Goal: Task Accomplishment & Management: Manage account settings

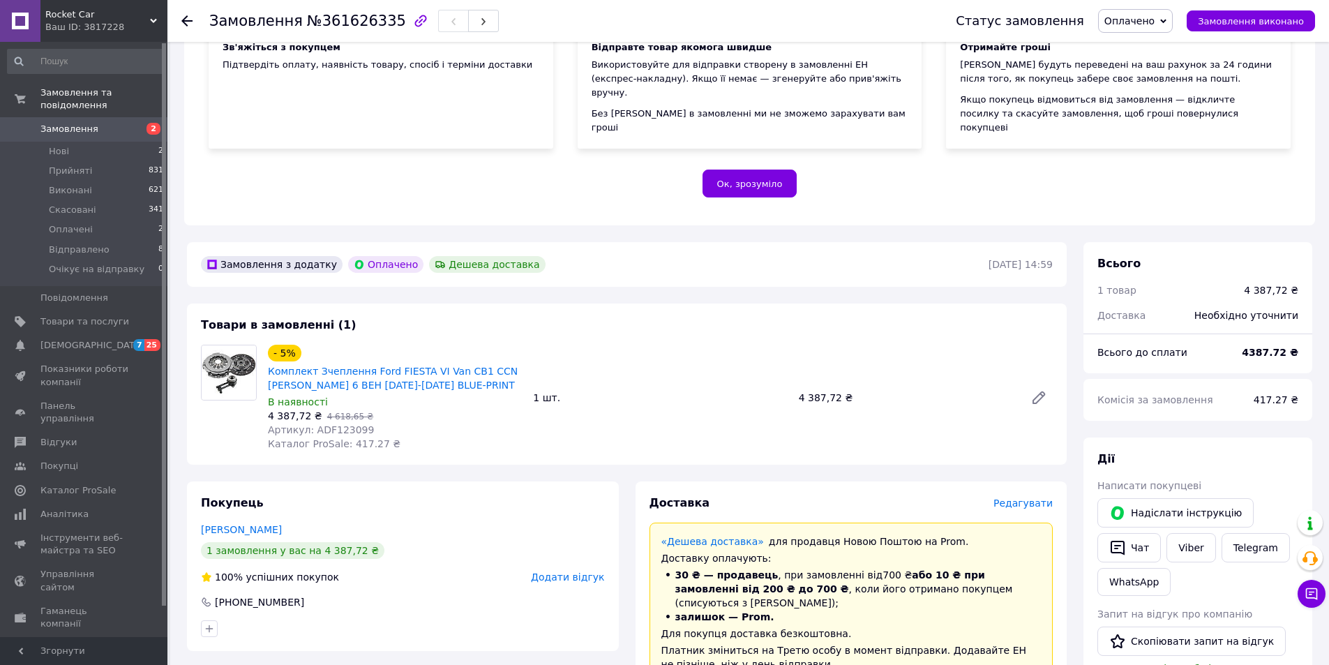
scroll to position [279, 0]
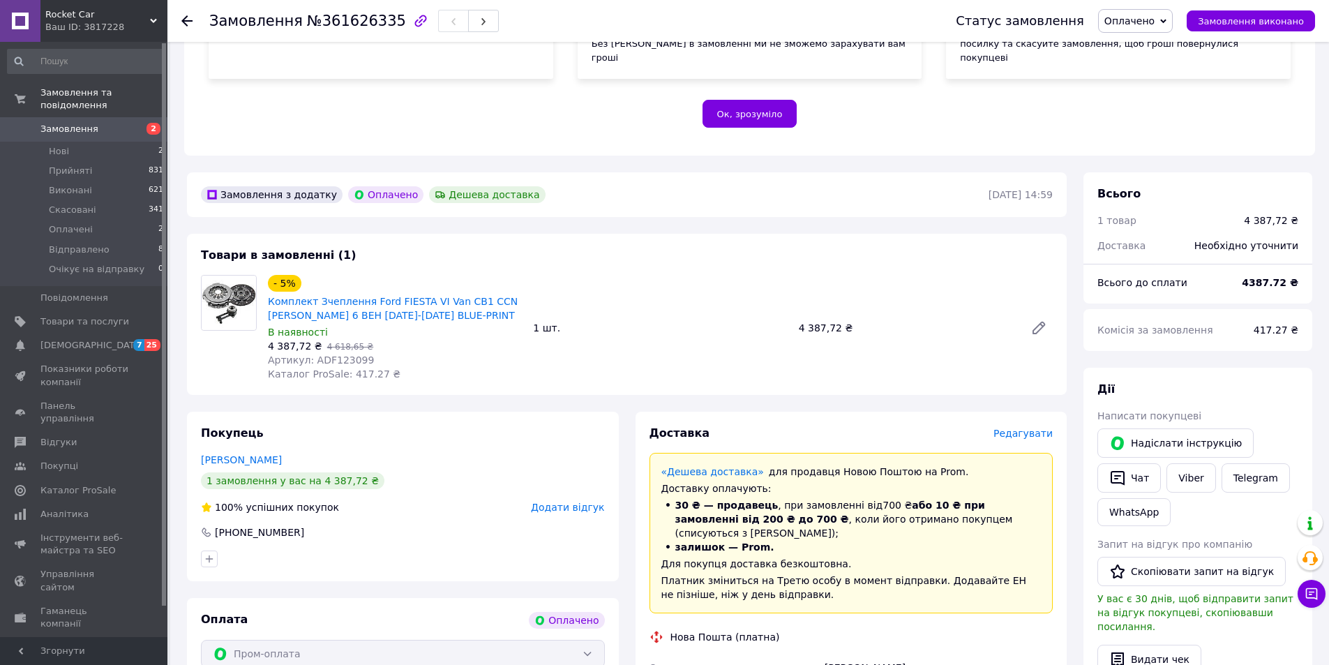
click at [1155, 20] on span "Оплачено" at bounding box center [1130, 20] width 50 height 11
click at [1156, 90] on li "Скасовано" at bounding box center [1154, 90] width 110 height 21
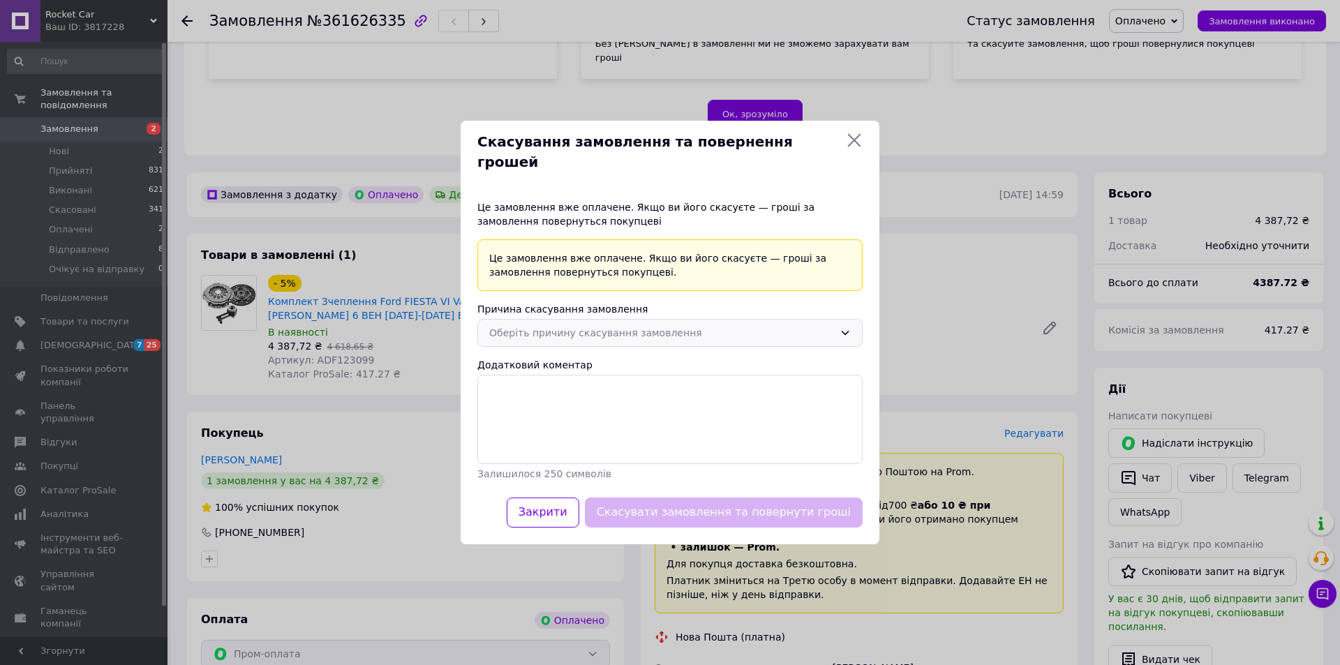
click at [574, 325] on div "Оберіть причину скасування замовлення" at bounding box center [661, 332] width 345 height 15
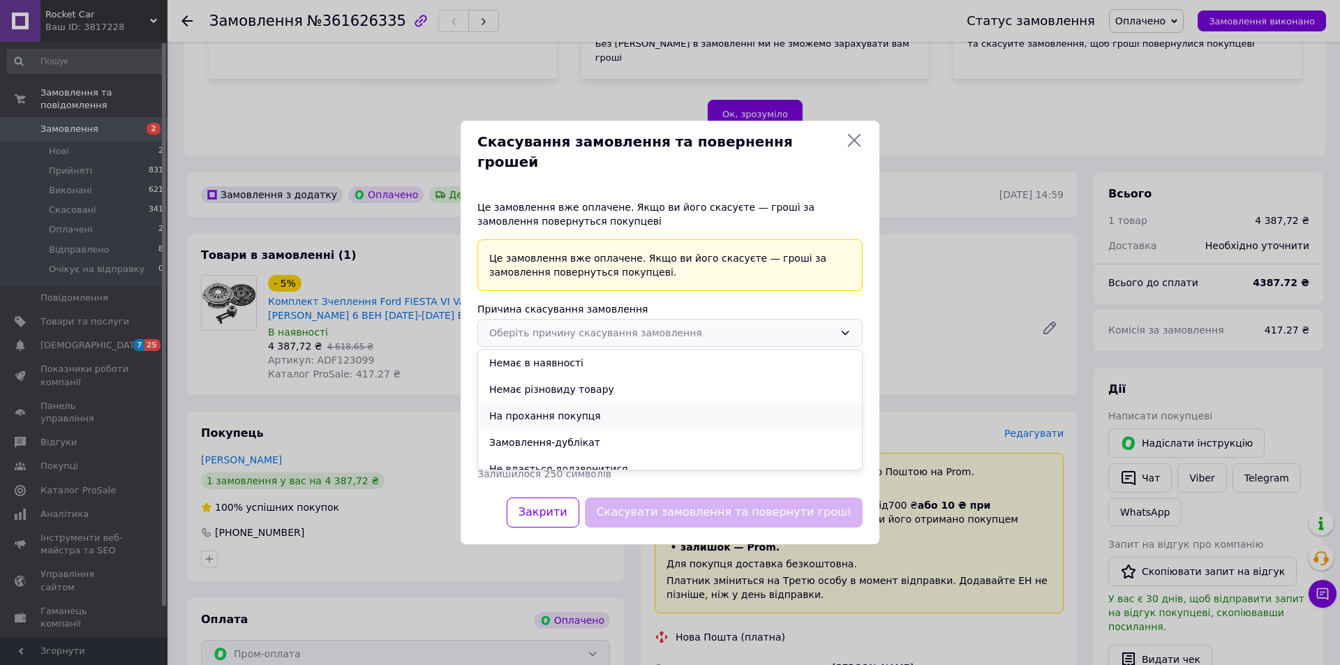
click at [542, 410] on li "На прохання покупця" at bounding box center [670, 416] width 384 height 27
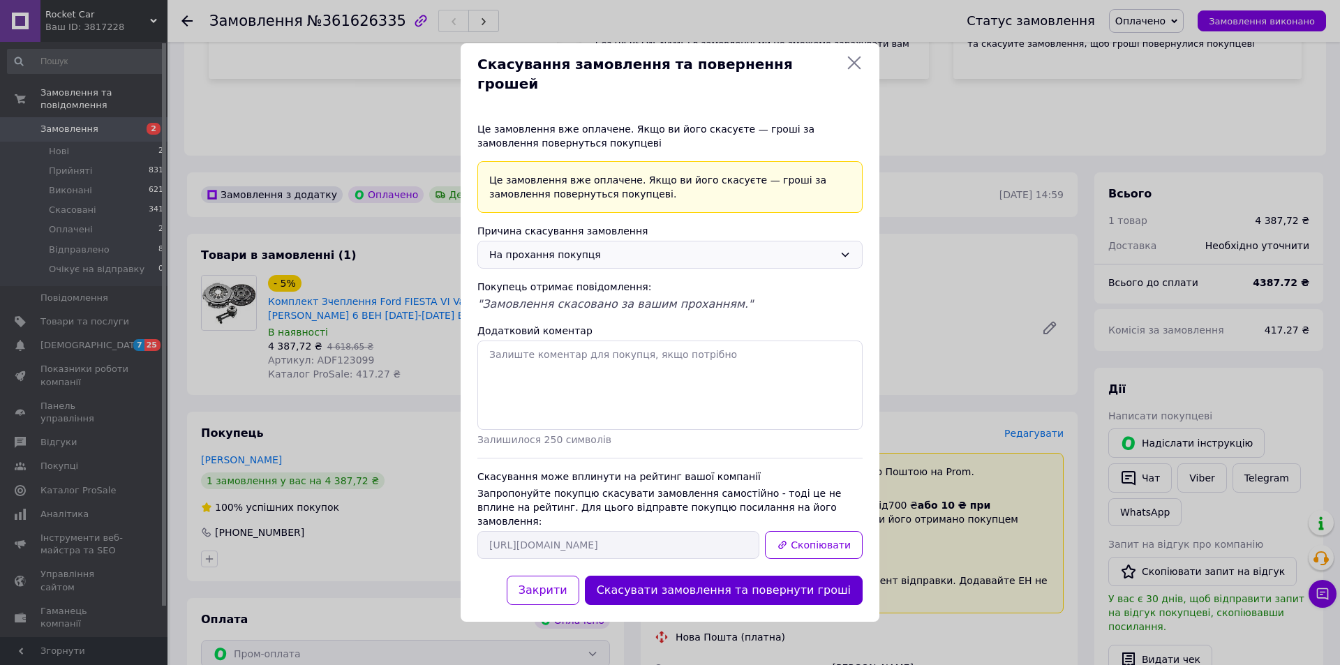
click at [687, 576] on button "Скасувати замовлення та повернути гроші" at bounding box center [724, 591] width 278 height 30
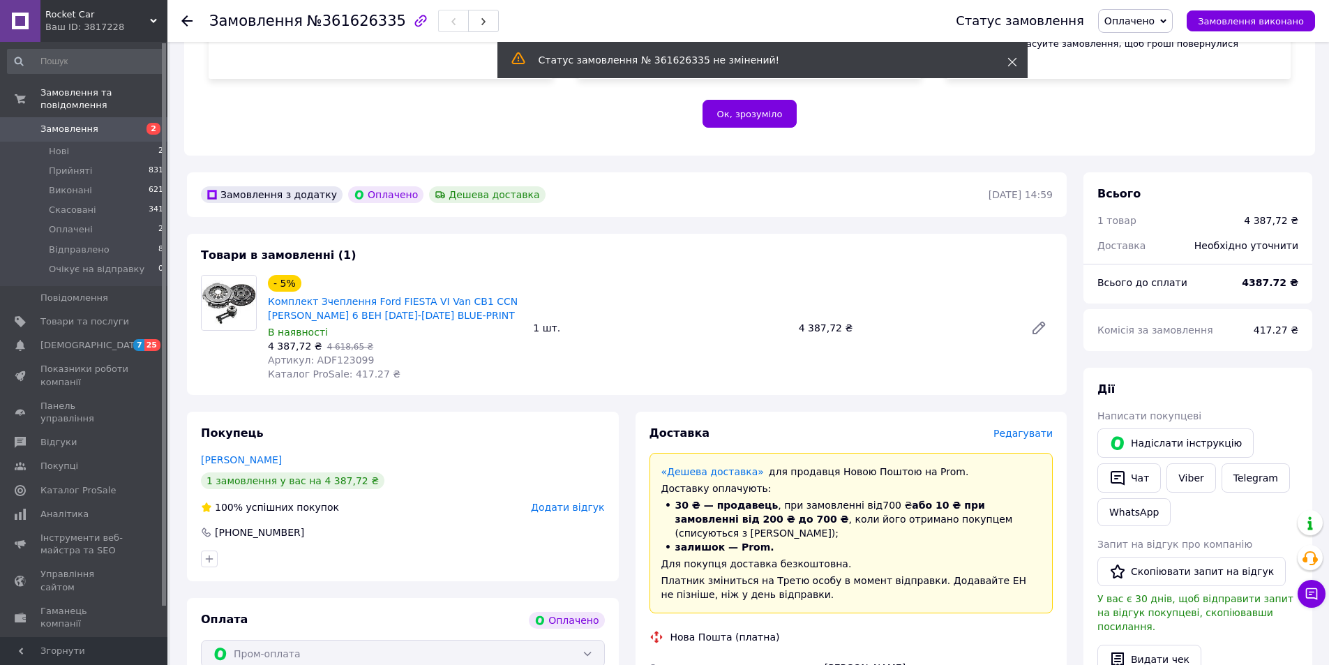
click at [1011, 58] on icon at bounding box center [1013, 62] width 10 height 10
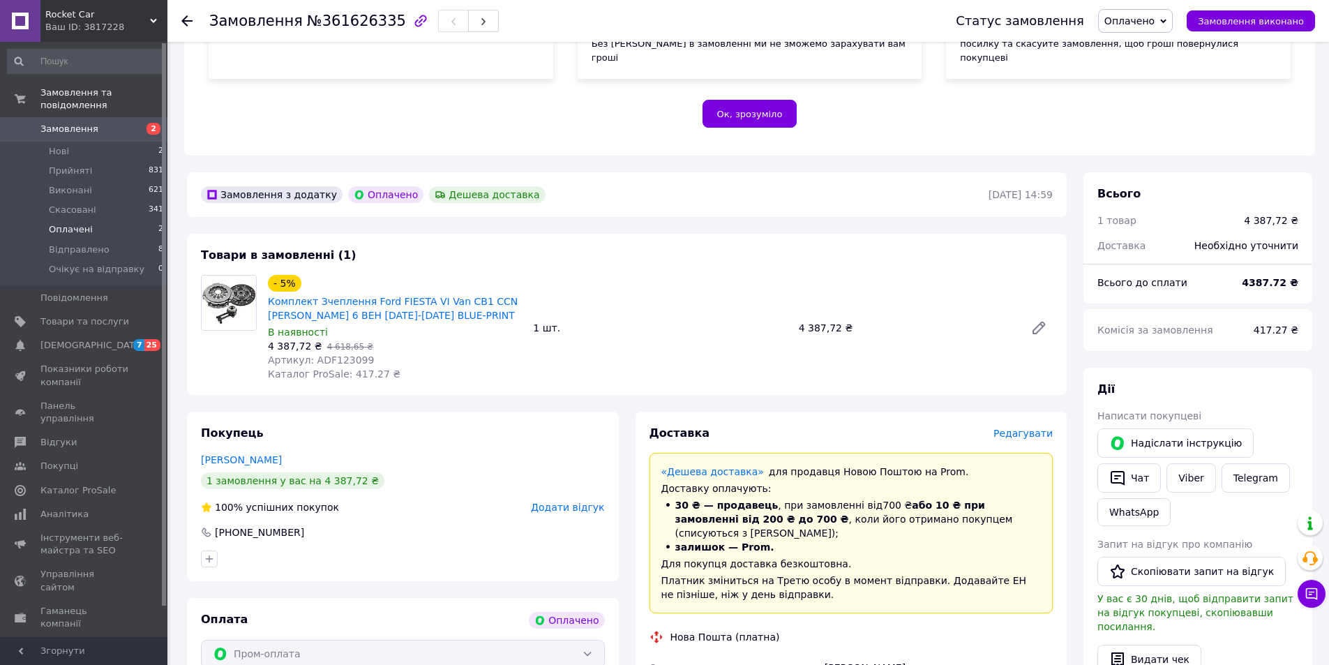
click at [84, 223] on span "Оплачені" at bounding box center [71, 229] width 44 height 13
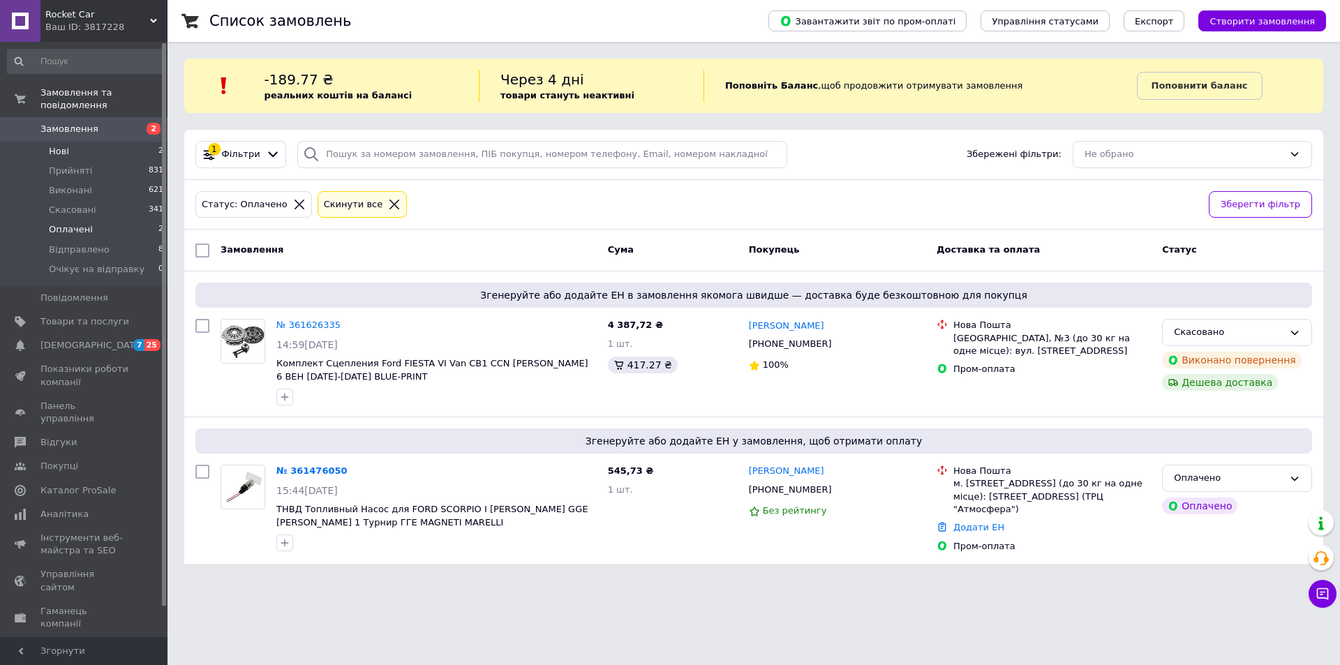
click at [61, 145] on span "Нові" at bounding box center [59, 151] width 20 height 13
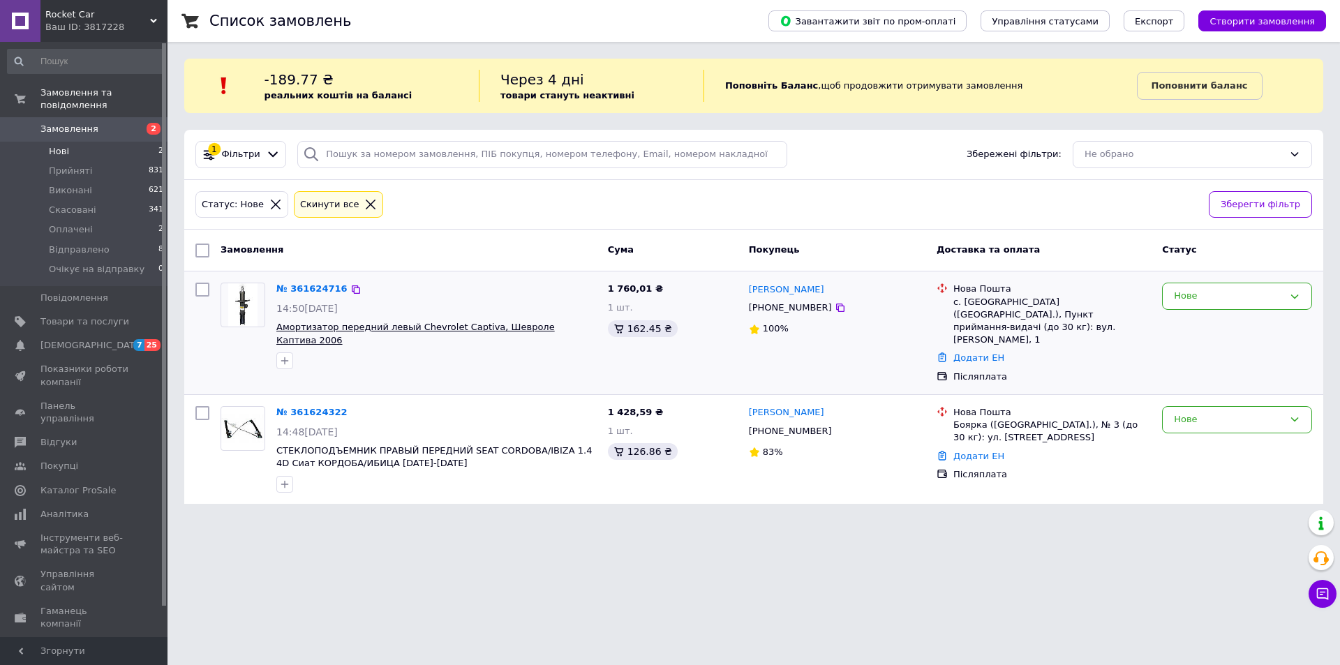
click at [441, 329] on span "Амортизатор передний левый Chevrolet Captiva, Шевроле Каптива 2006" at bounding box center [415, 334] width 278 height 24
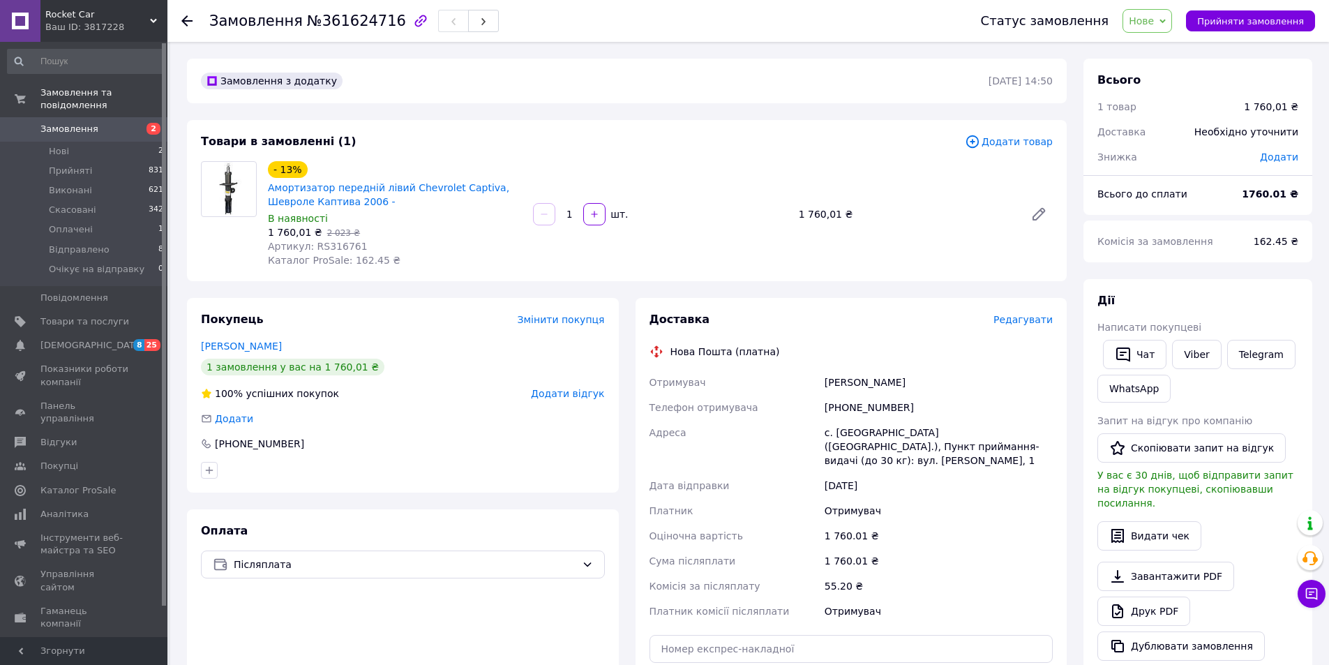
click at [327, 248] on span "Артикул: RS316761" at bounding box center [318, 246] width 100 height 11
copy span "RS316761"
drag, startPoint x: 895, startPoint y: 408, endPoint x: 842, endPoint y: 408, distance: 53.7
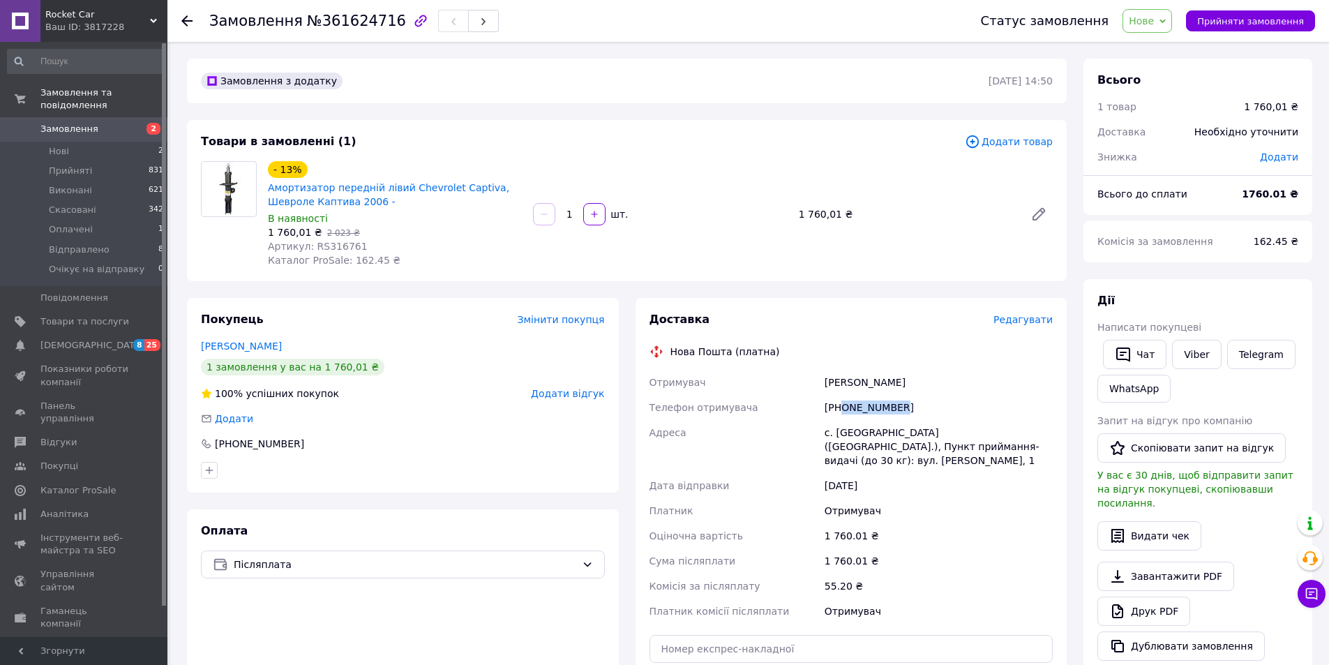
click at [842, 408] on div "[PHONE_NUMBER]" at bounding box center [939, 407] width 234 height 25
copy div "0668696057"
drag, startPoint x: 916, startPoint y: 385, endPoint x: 827, endPoint y: 385, distance: 89.3
click at [827, 385] on div "[PERSON_NAME]" at bounding box center [939, 382] width 234 height 25
copy div "[PERSON_NAME]"
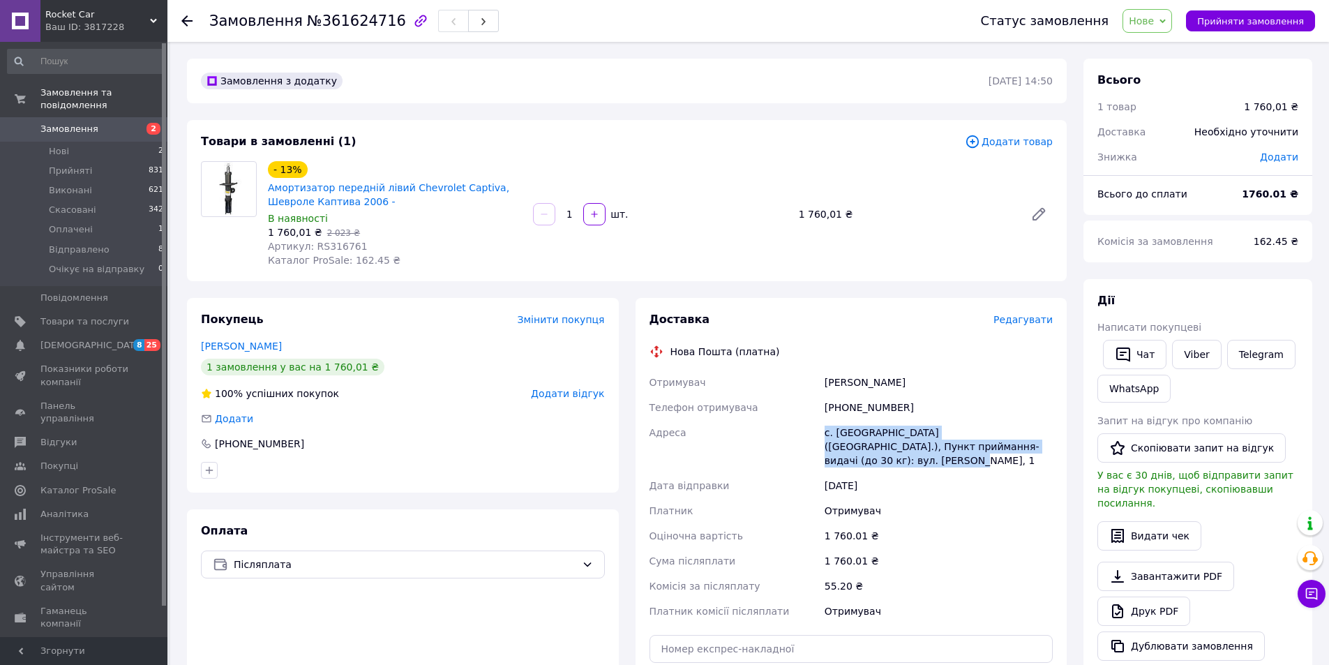
drag, startPoint x: 881, startPoint y: 466, endPoint x: 814, endPoint y: 431, distance: 74.9
click at [814, 431] on div "Отримувач [PERSON_NAME] отримувача [PHONE_NUMBER] Адреса [PERSON_NAME]. [GEOGRA…" at bounding box center [852, 497] width 410 height 254
copy div "Адреса с. [GEOGRAPHIC_DATA] ([GEOGRAPHIC_DATA].), Пункт приймання-видачі (до 30…"
drag, startPoint x: 352, startPoint y: 245, endPoint x: 310, endPoint y: 251, distance: 42.2
click at [310, 251] on span "Артикул: RS316761" at bounding box center [318, 246] width 100 height 11
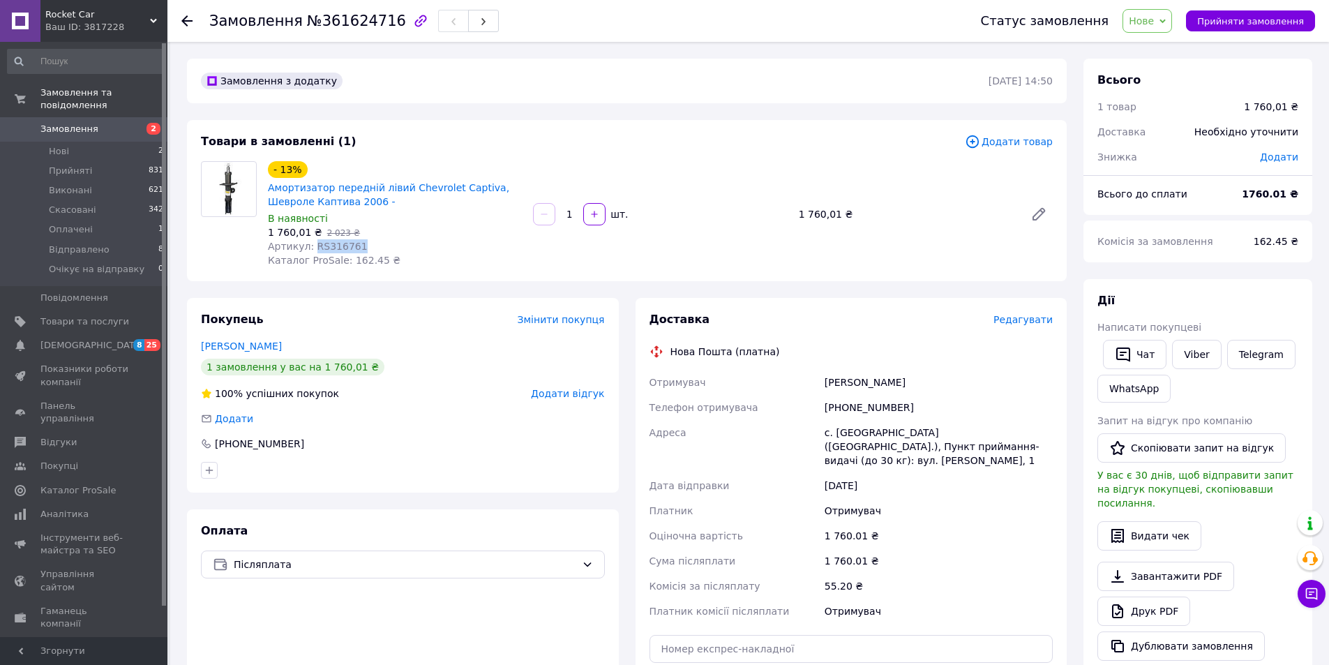
copy span "RS316761"
click at [1230, 17] on span "Прийняти замовлення" at bounding box center [1251, 21] width 107 height 10
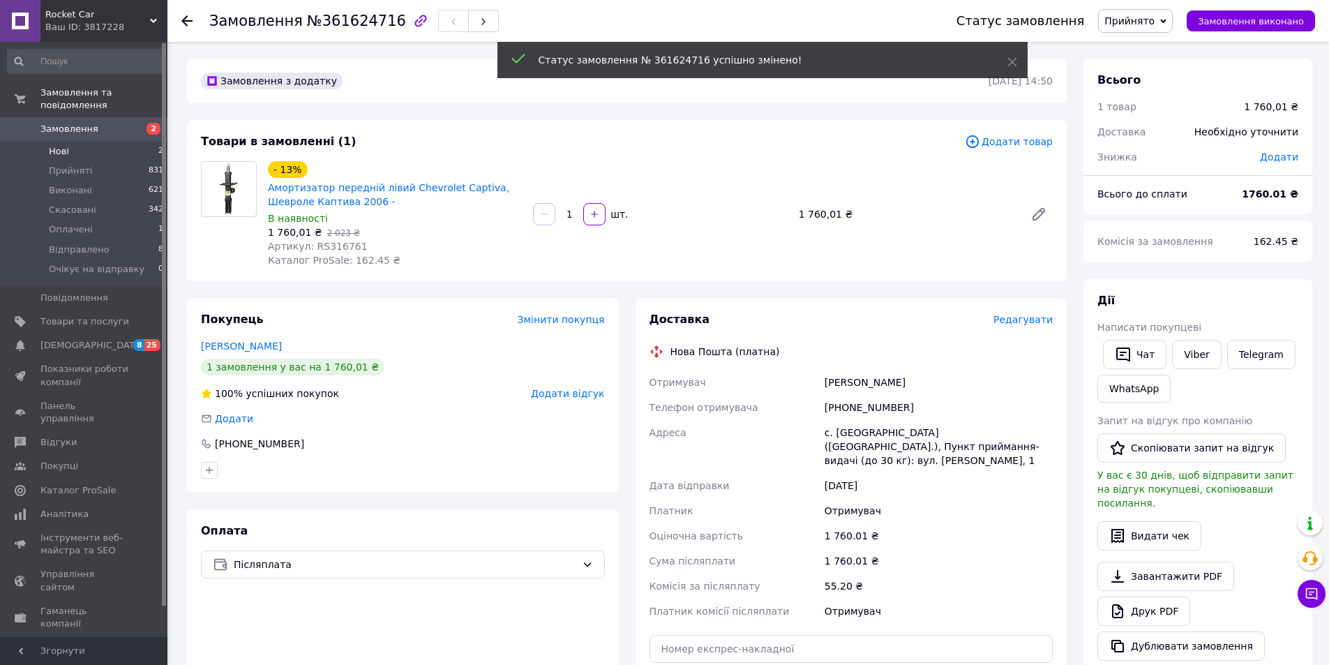
click at [87, 142] on li "Нові 2" at bounding box center [86, 152] width 172 height 20
